Goal: Transaction & Acquisition: Purchase product/service

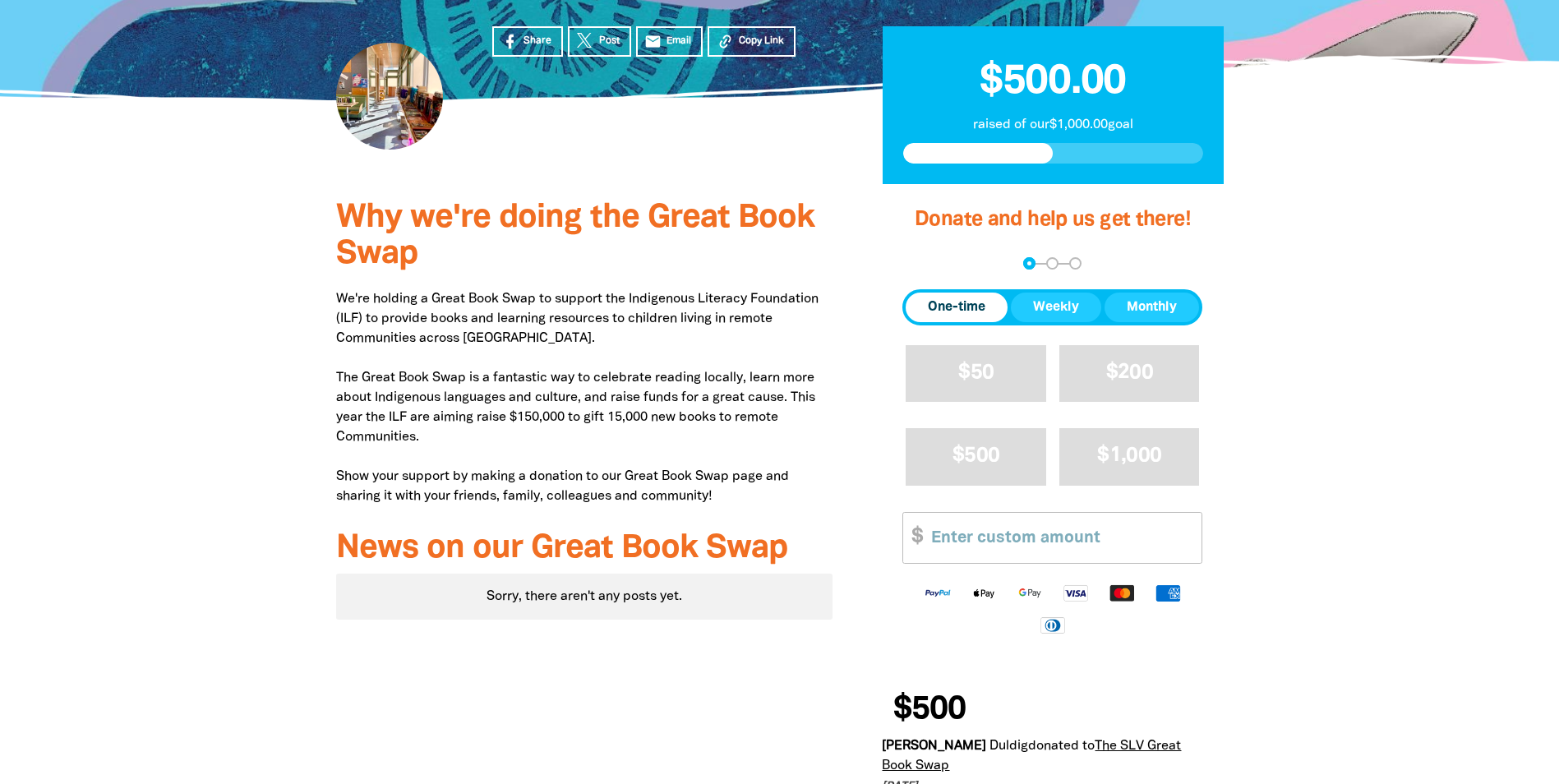
scroll to position [320, 0]
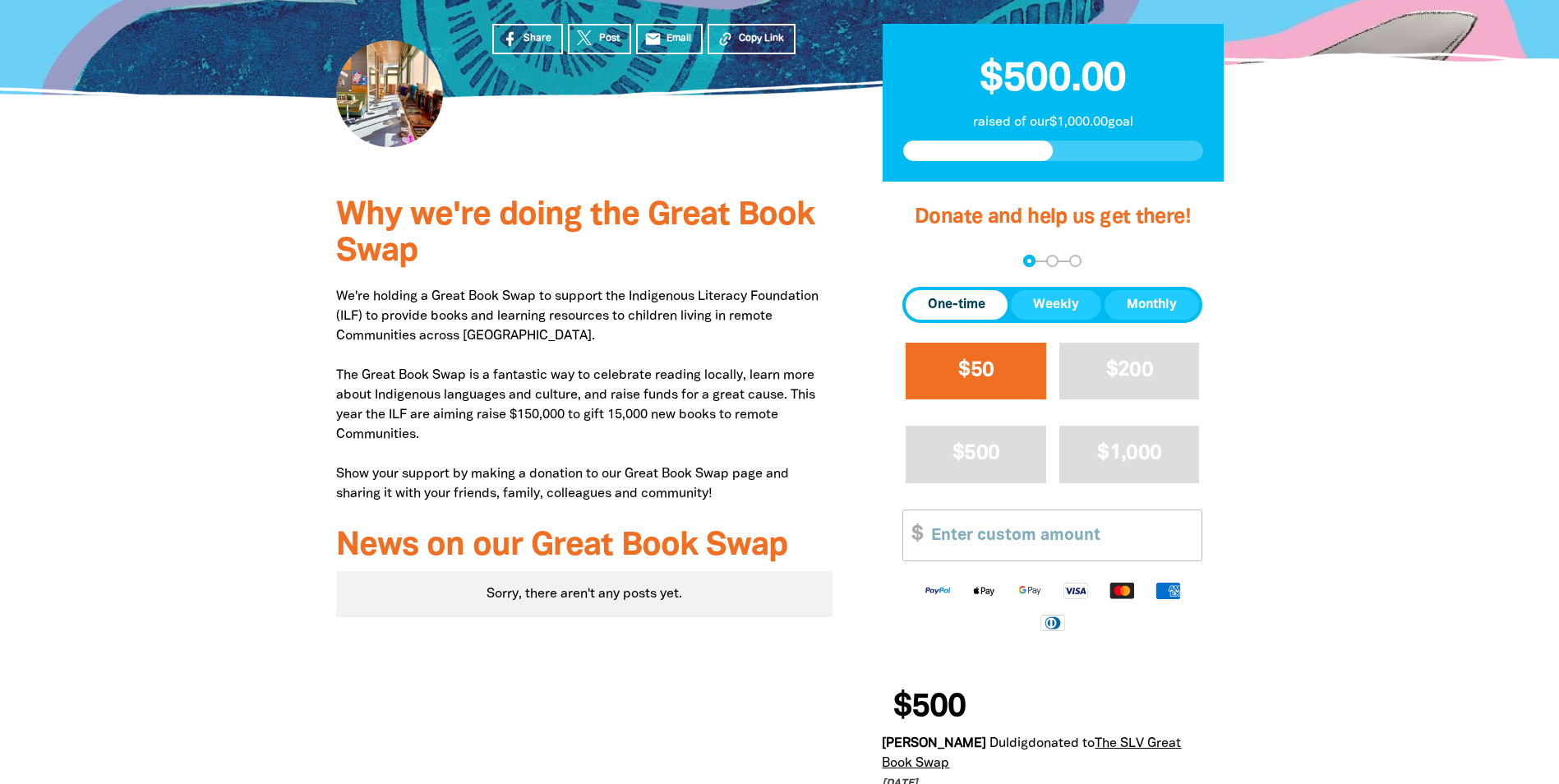
drag, startPoint x: 960, startPoint y: 374, endPoint x: 971, endPoint y: 409, distance: 36.7
click at [960, 374] on span "$50" at bounding box center [976, 370] width 35 height 19
select select "AU"
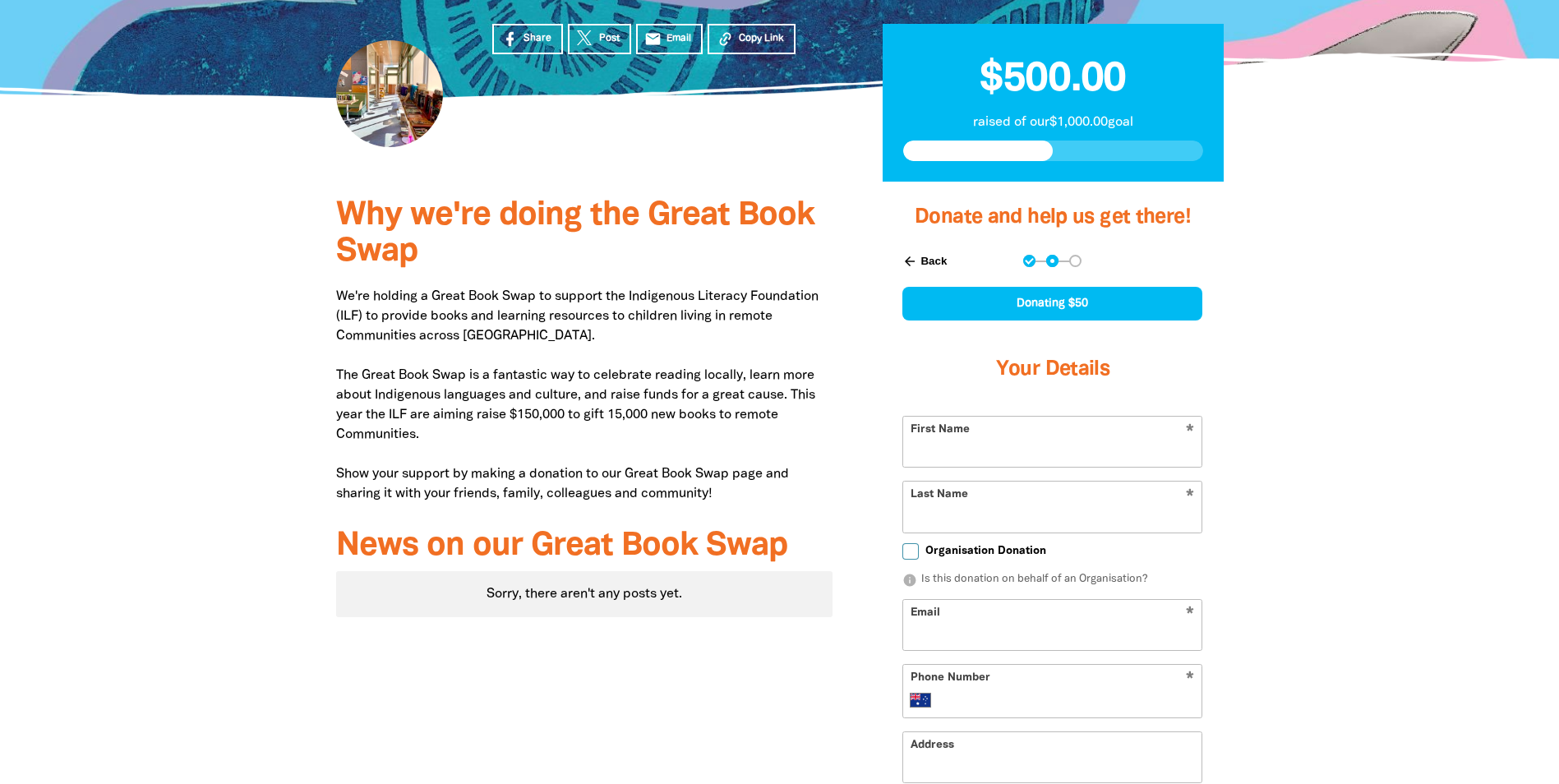
click at [978, 450] on input "First Name" at bounding box center [1052, 441] width 298 height 50
type input "[PERSON_NAME]"
click at [927, 508] on input "Last Name" at bounding box center [1052, 506] width 298 height 50
type input "[PERSON_NAME]"
drag, startPoint x: 849, startPoint y: 573, endPoint x: 858, endPoint y: 577, distance: 9.8
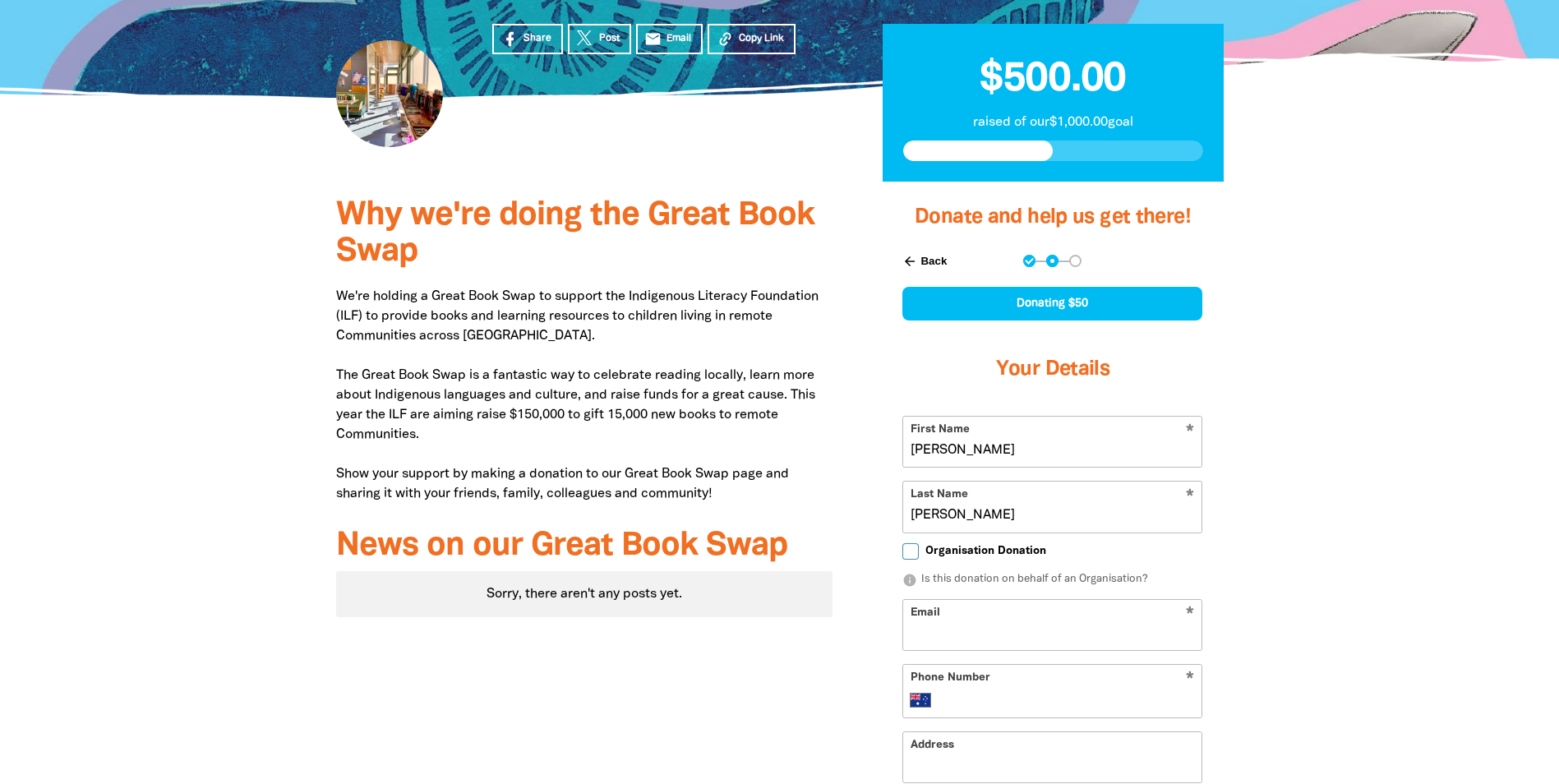
click at [849, 573] on div "Why we're doing the Great Book Swap We're holding a Great Book Swap to support …" at bounding box center [584, 642] width 546 height 922
click at [928, 629] on input "Email" at bounding box center [1052, 624] width 298 height 50
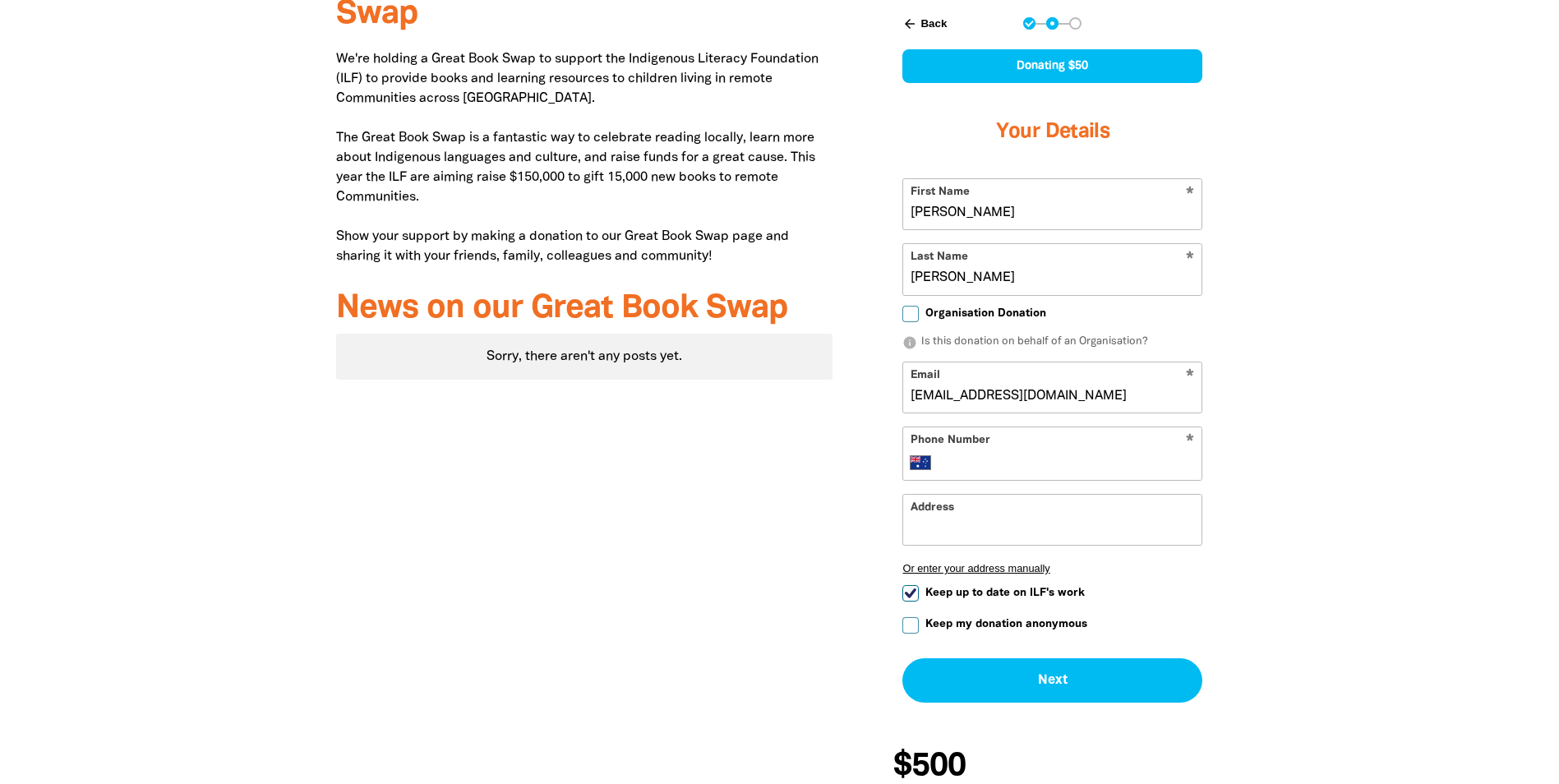
scroll to position [566, 0]
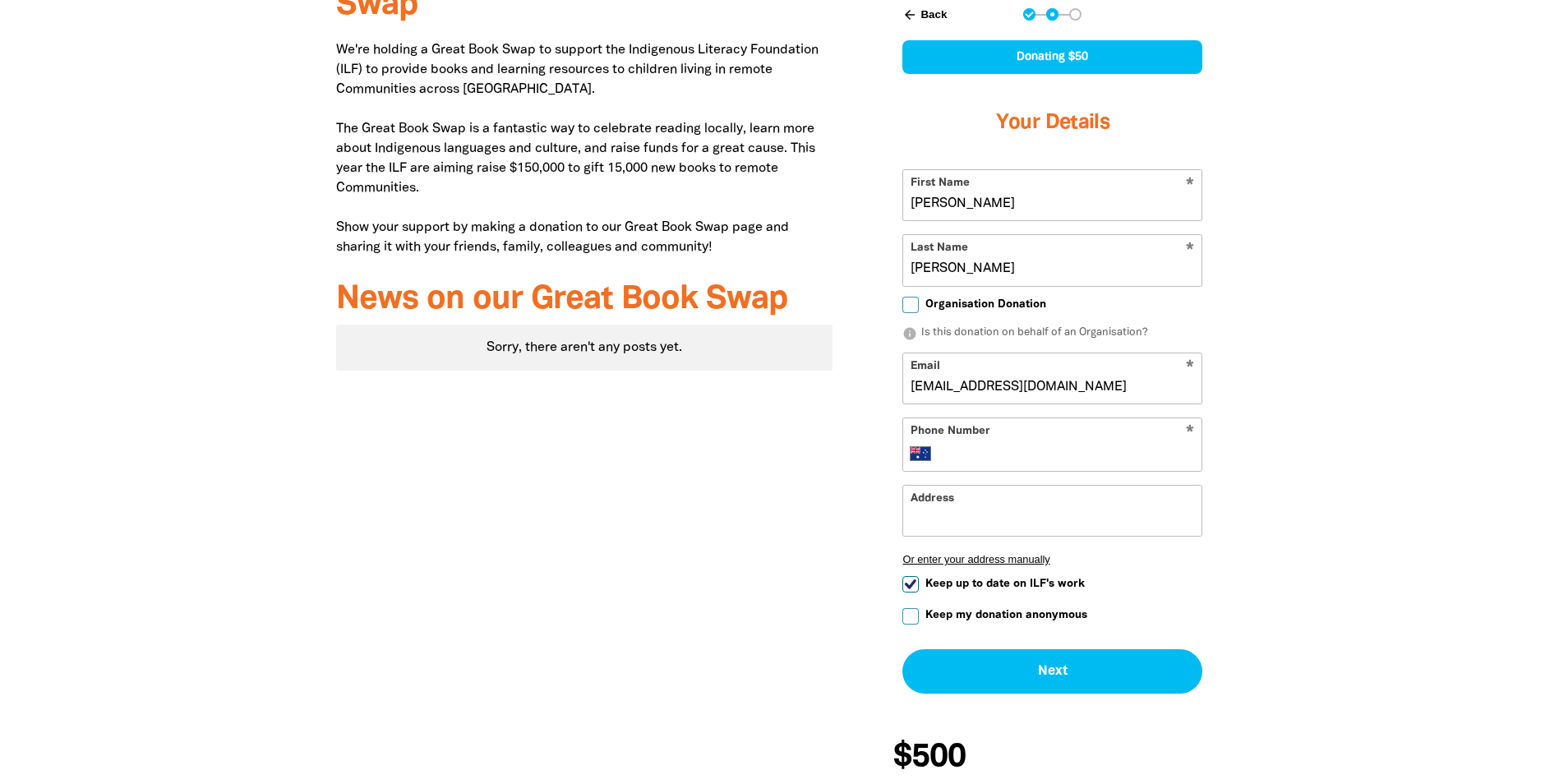
type input "hharrison@slv.vic.gov.au"
click at [950, 446] on input "Phone Number" at bounding box center [1069, 453] width 251 height 20
type input "+61 3 8664 7260"
type input "State Library Victoria"
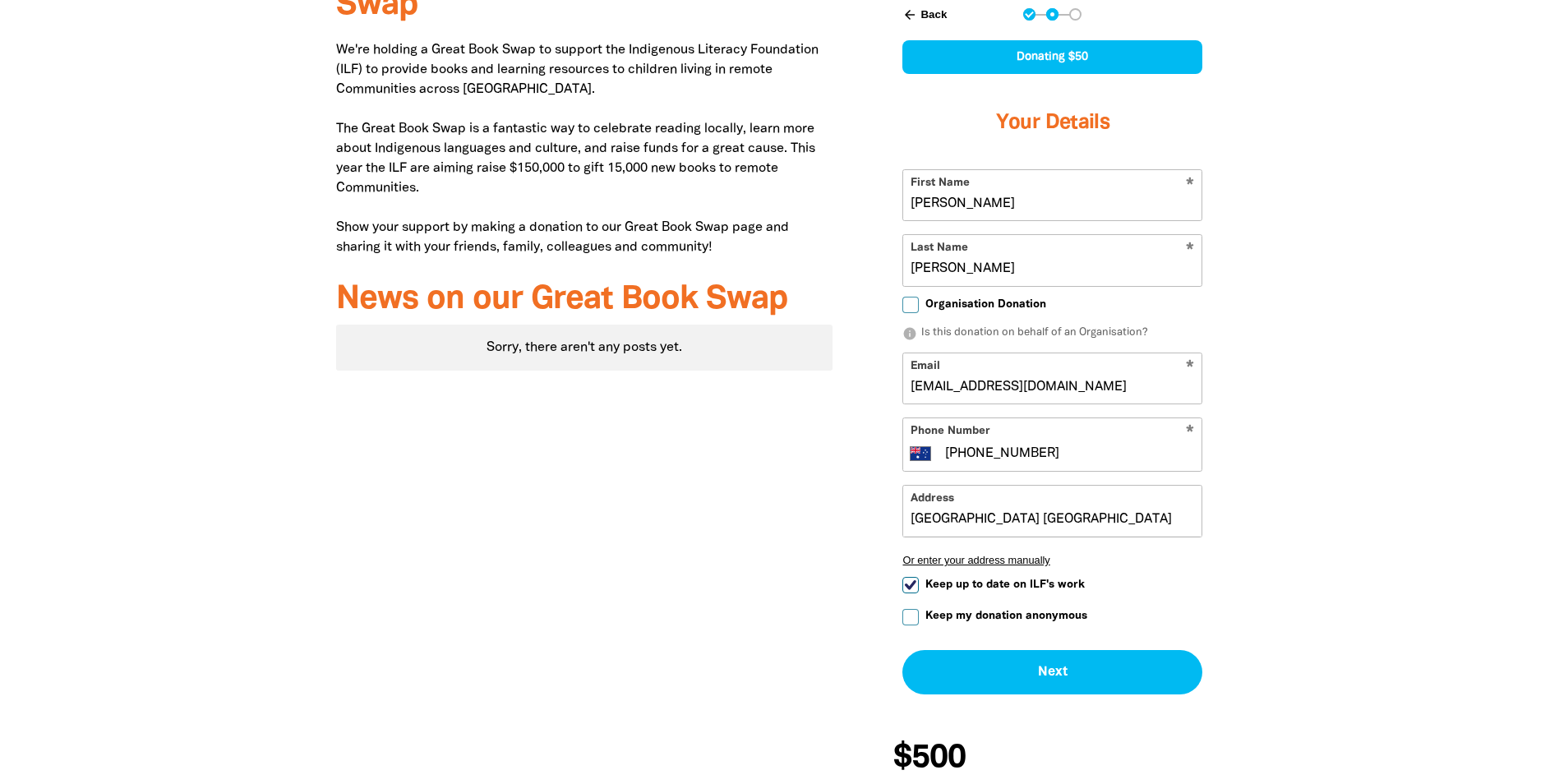
click at [1082, 522] on input "State Library Victoria" at bounding box center [1052, 510] width 298 height 50
click at [910, 586] on input "Keep up to date on ILF's work" at bounding box center [910, 584] width 16 height 16
checkbox input "false"
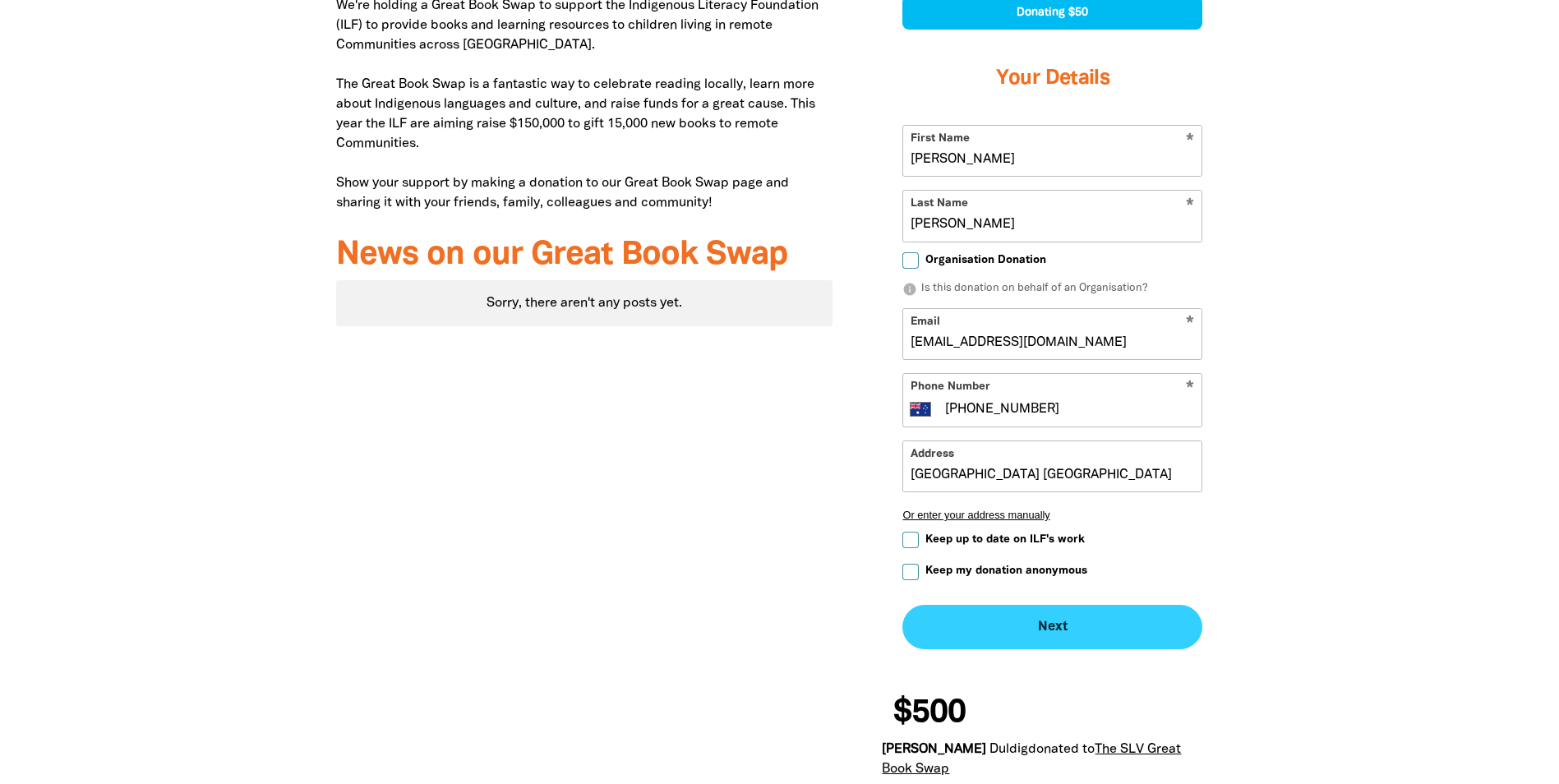
scroll to position [648, 0]
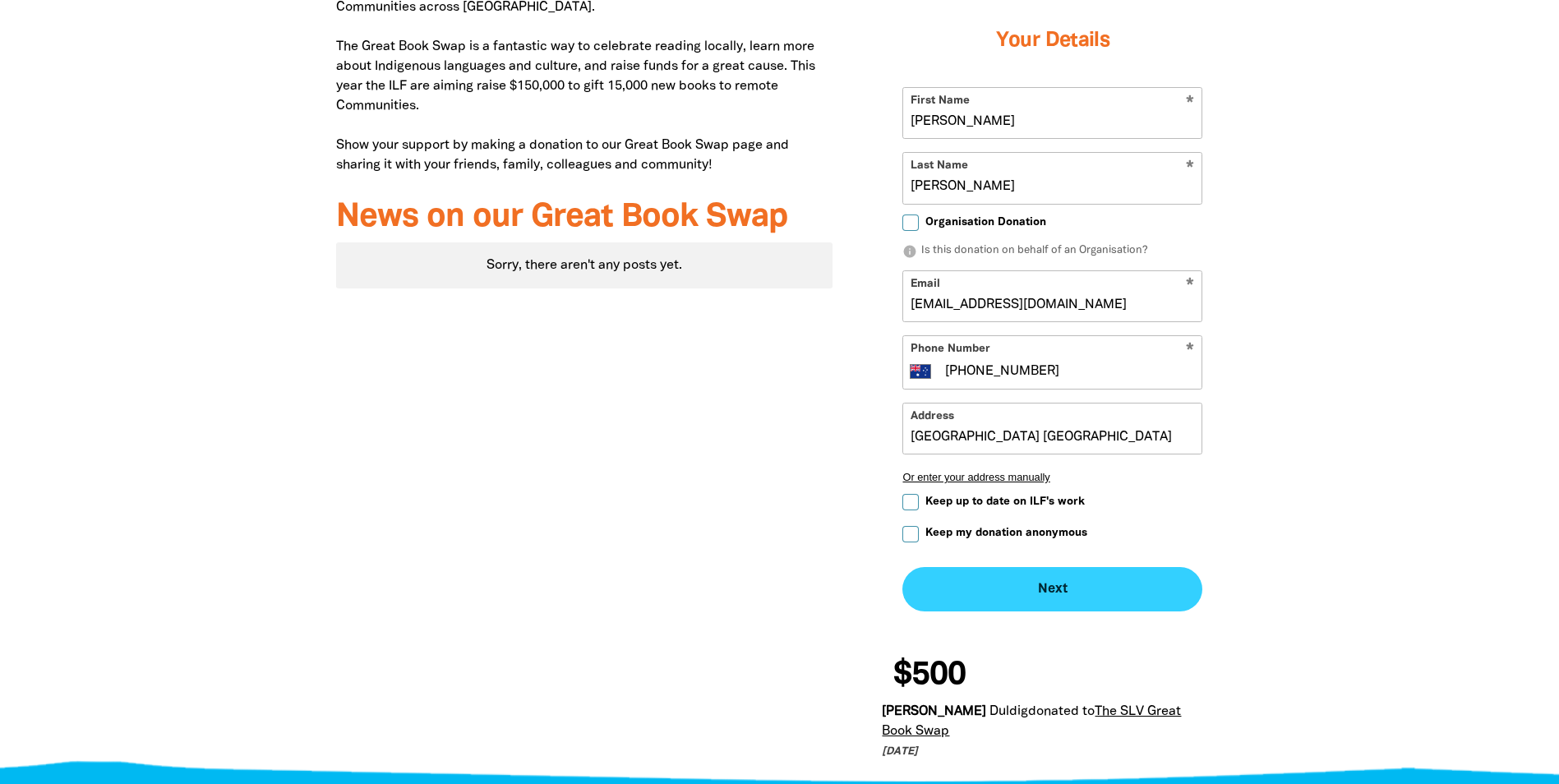
click at [1016, 591] on button "Next chevron_right" at bounding box center [1052, 589] width 300 height 45
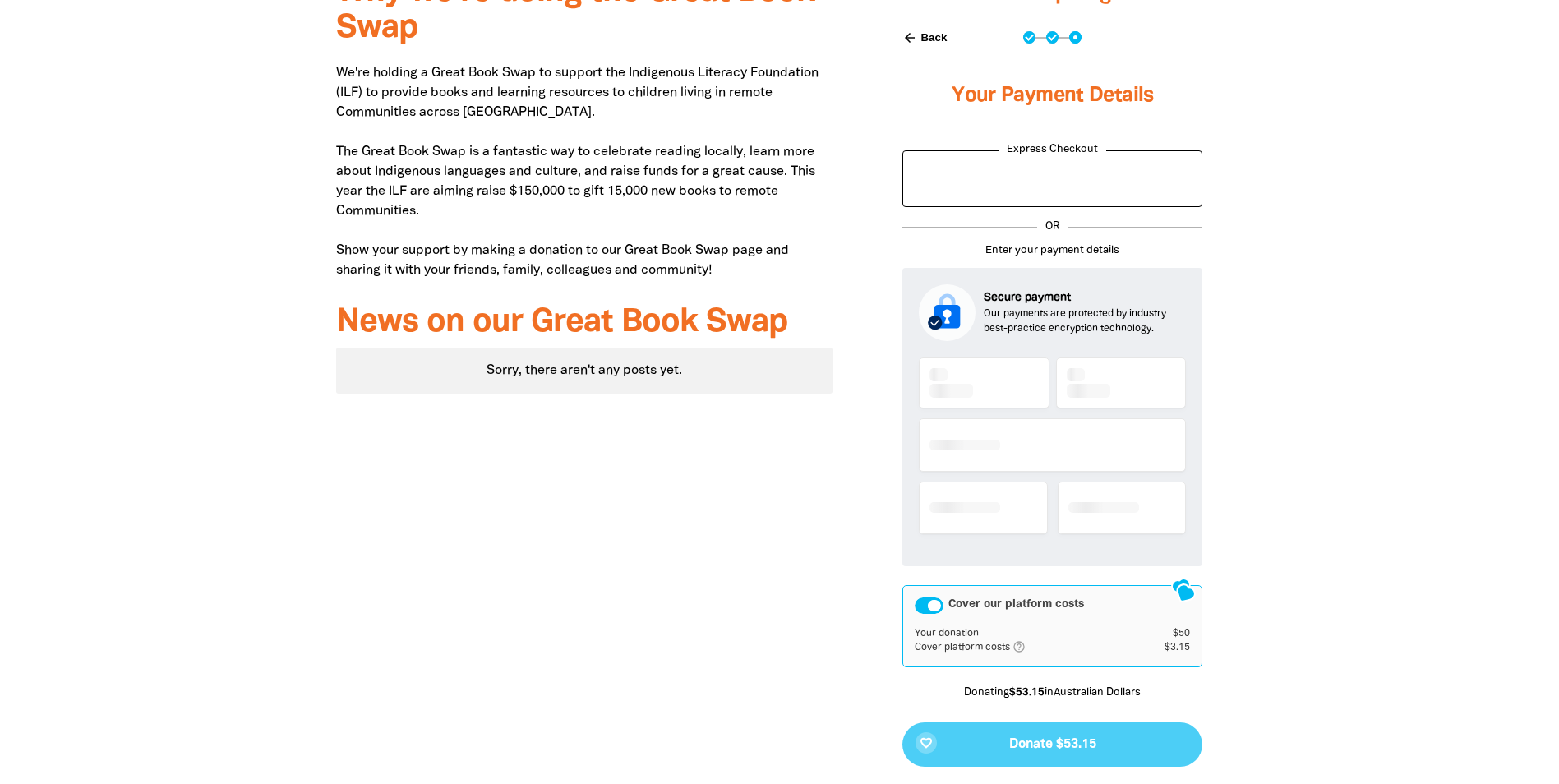
scroll to position [526, 0]
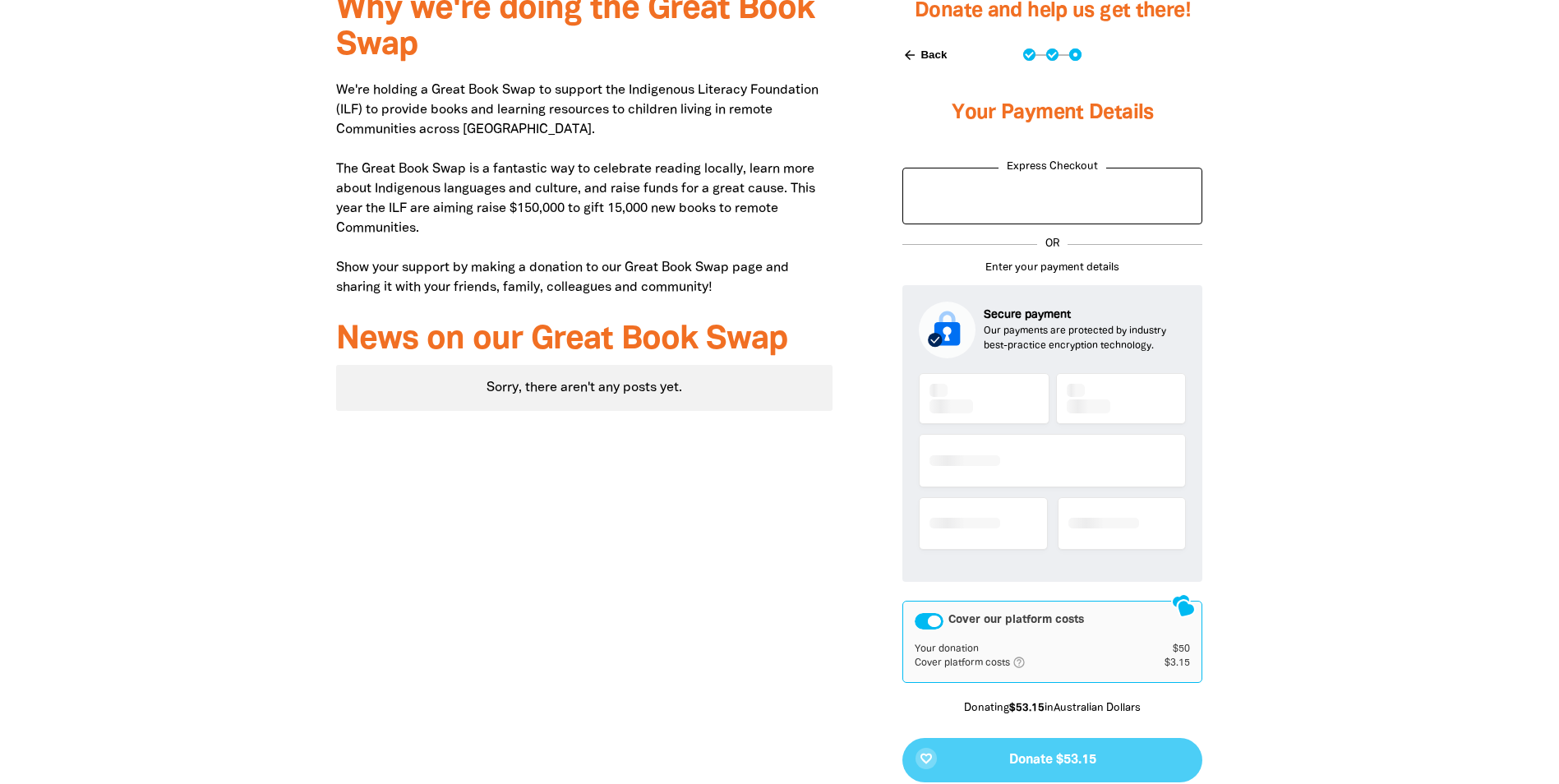
click at [972, 383] on div at bounding box center [1052, 466] width 267 height 195
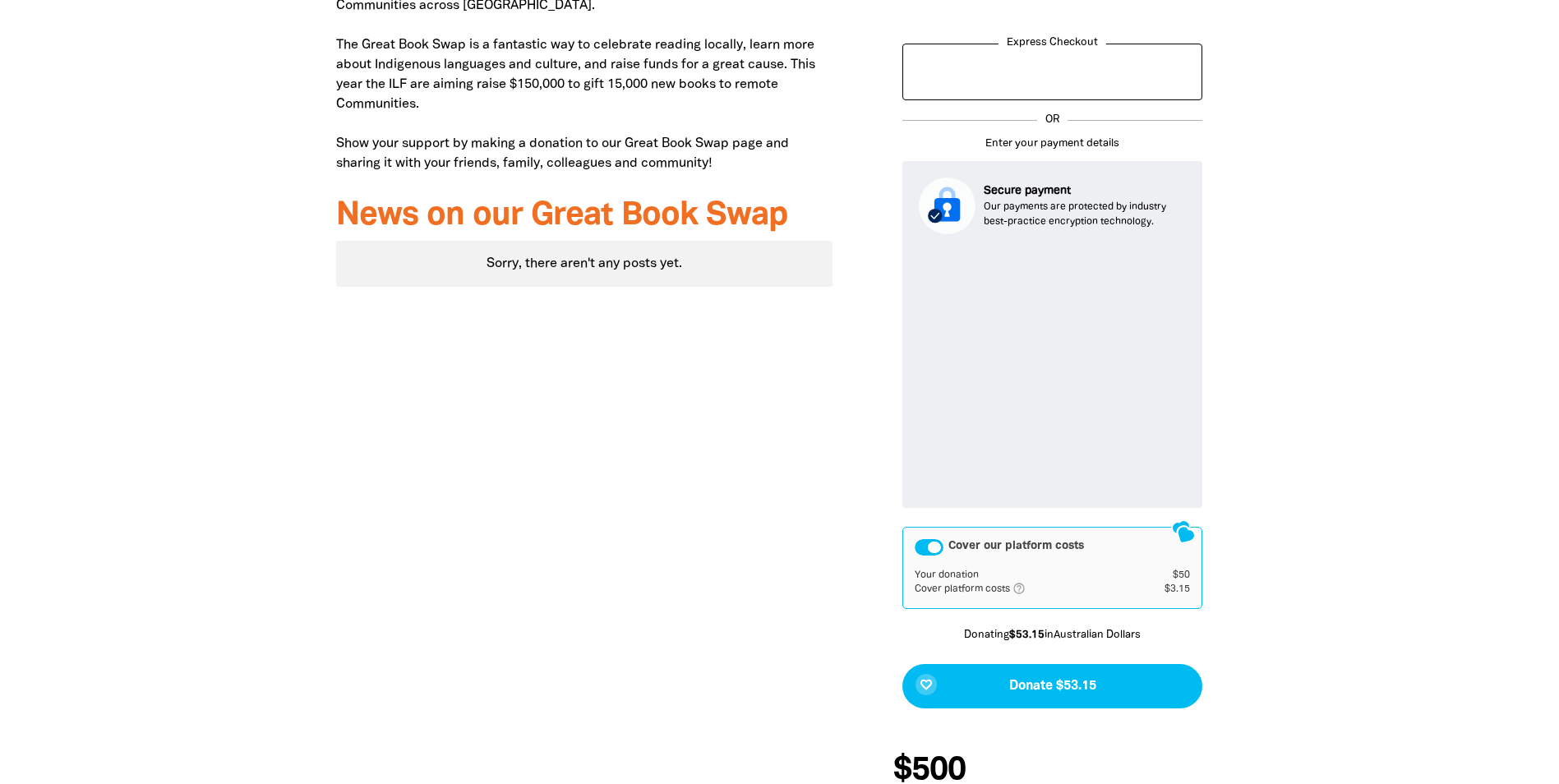
scroll to position [690, 0]
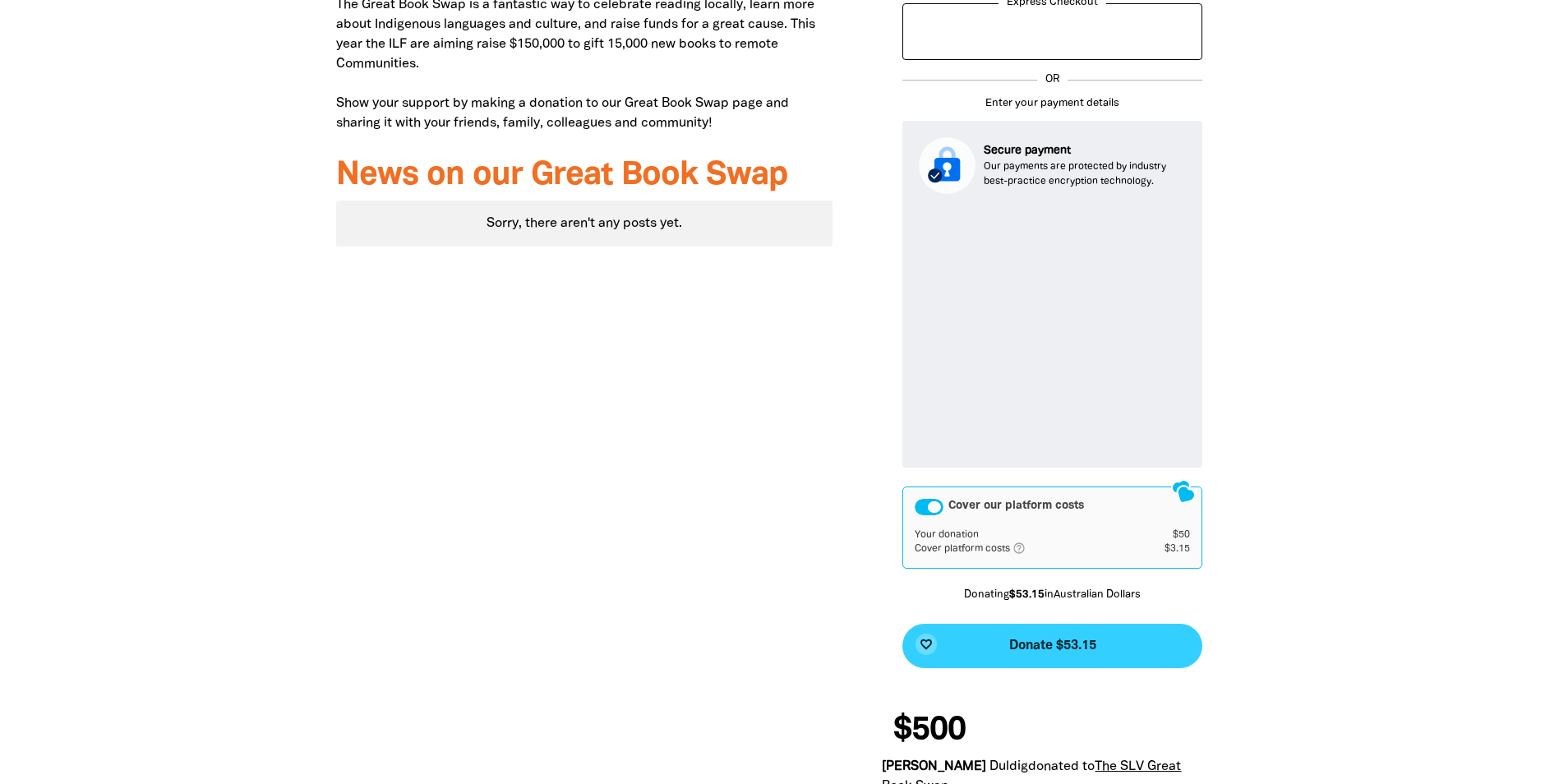
click at [1011, 640] on span "Donate $53.15" at bounding box center [1053, 646] width 88 height 13
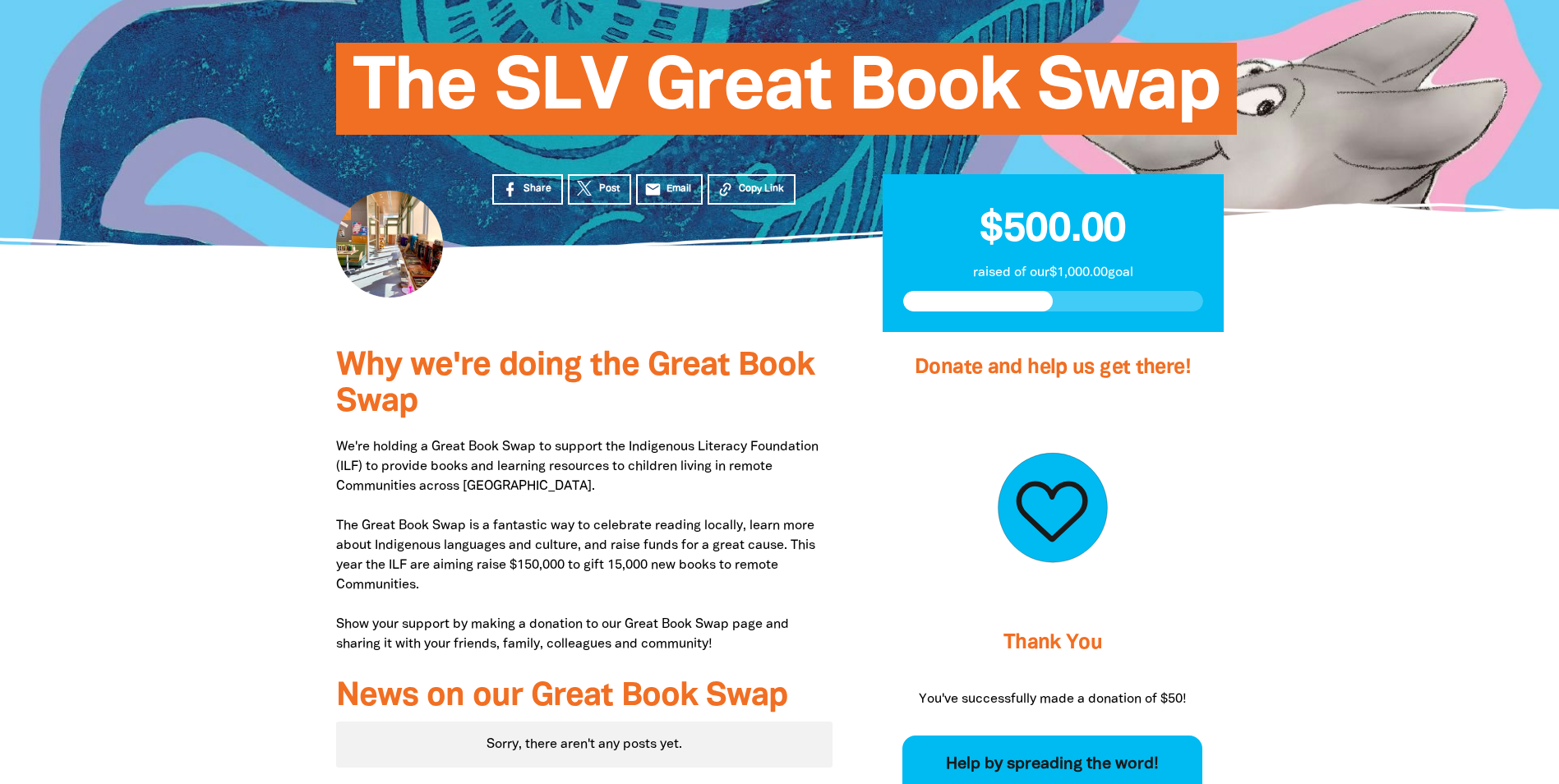
scroll to position [366, 0]
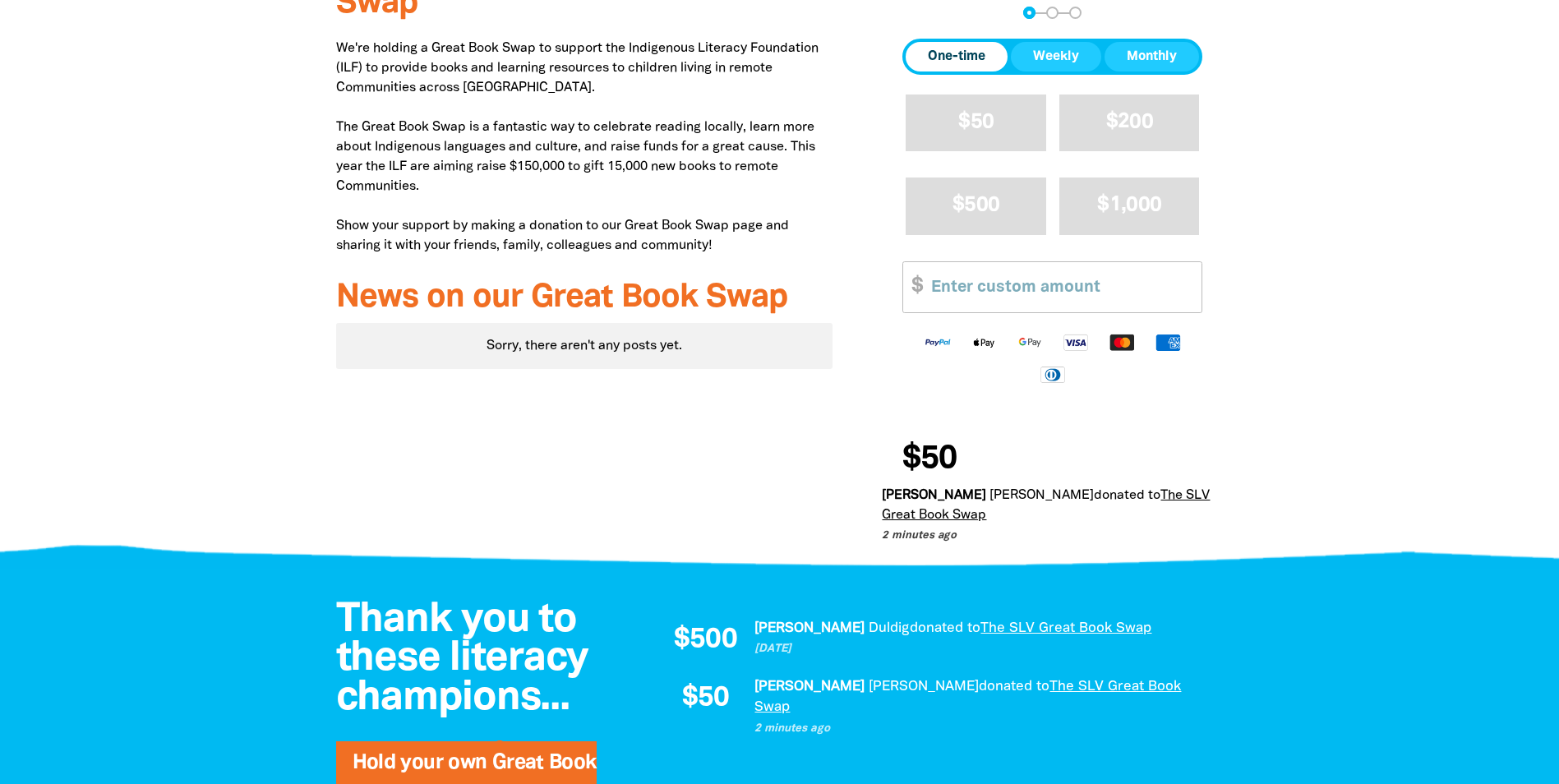
scroll to position [613, 0]
